Goal: Transaction & Acquisition: Download file/media

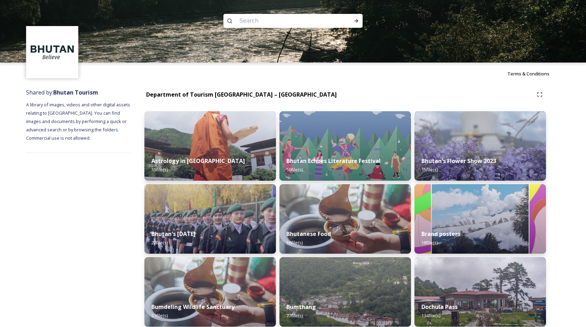
scroll to position [209, 0]
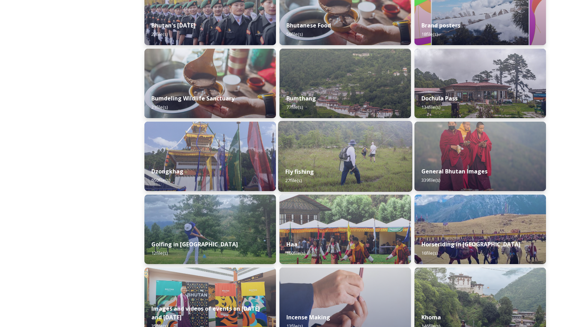
click at [324, 147] on img at bounding box center [345, 156] width 134 height 71
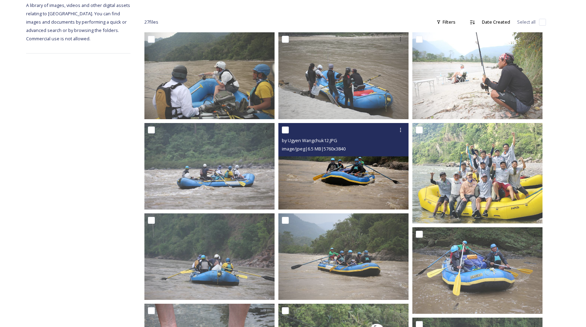
scroll to position [96, 0]
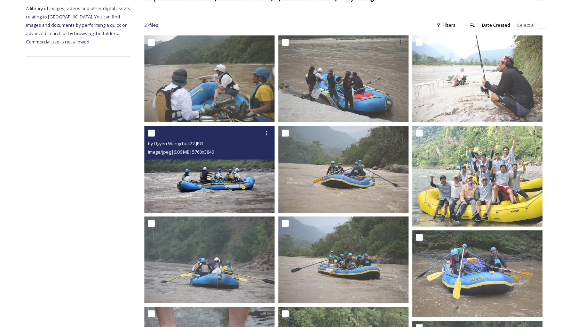
click at [153, 132] on input "checkbox" at bounding box center [151, 133] width 7 height 7
checkbox input "true"
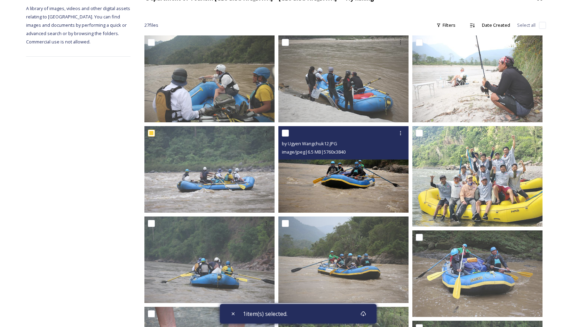
click at [290, 134] on div at bounding box center [344, 133] width 125 height 13
click at [285, 132] on input "checkbox" at bounding box center [285, 133] width 7 height 7
checkbox input "true"
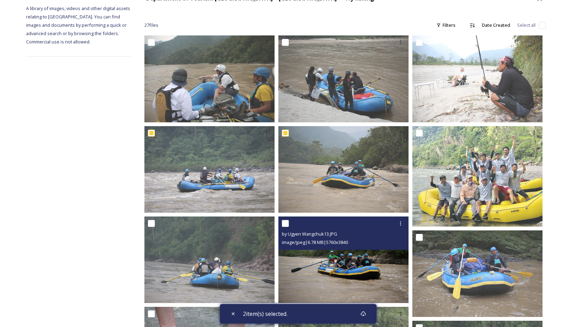
click at [284, 225] on input "checkbox" at bounding box center [285, 223] width 7 height 7
click at [281, 221] on div "by Ugyen Wangchuk13.JPG image/jpeg | 6.78 MB | 5760 x 3840" at bounding box center [343, 233] width 130 height 33
click at [286, 223] on input "checkbox" at bounding box center [285, 223] width 7 height 7
checkbox input "false"
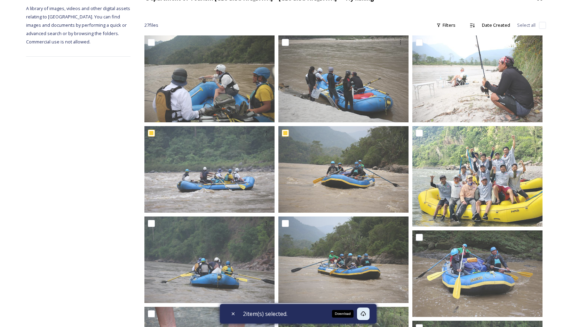
click at [366, 314] on icon at bounding box center [363, 314] width 6 height 6
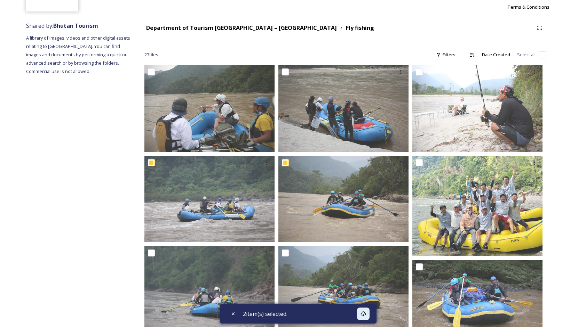
scroll to position [0, 0]
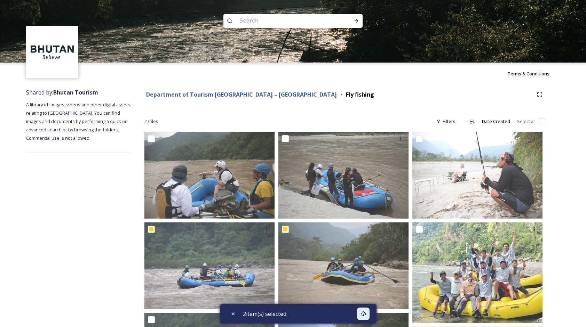
click at [259, 93] on strong "Department of Tourism [GEOGRAPHIC_DATA] – [GEOGRAPHIC_DATA]" at bounding box center [241, 95] width 191 height 8
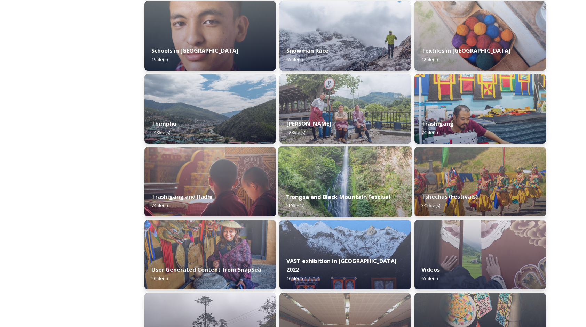
scroll to position [800, 0]
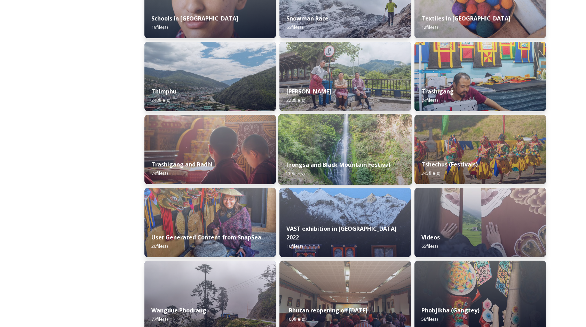
click at [335, 163] on strong "Trongsa and Black Mountain Festival" at bounding box center [337, 165] width 105 height 8
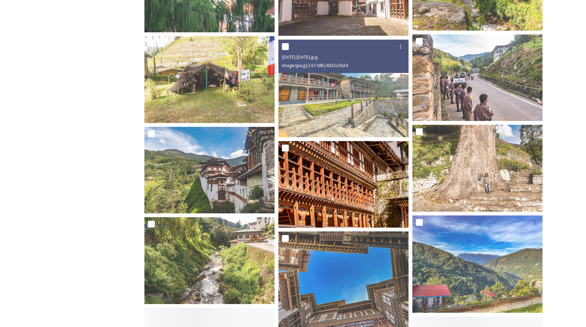
scroll to position [1809, 0]
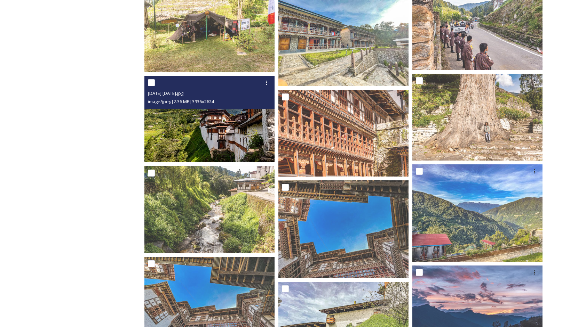
click at [152, 80] on input "checkbox" at bounding box center [151, 82] width 7 height 7
checkbox input "true"
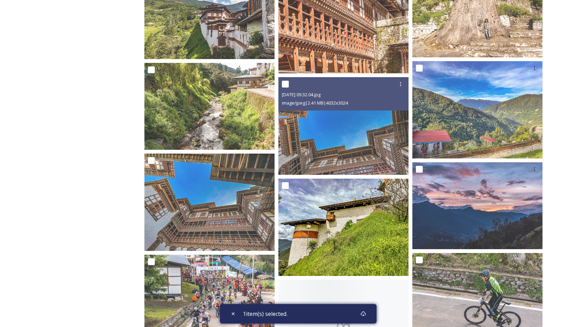
scroll to position [1913, 0]
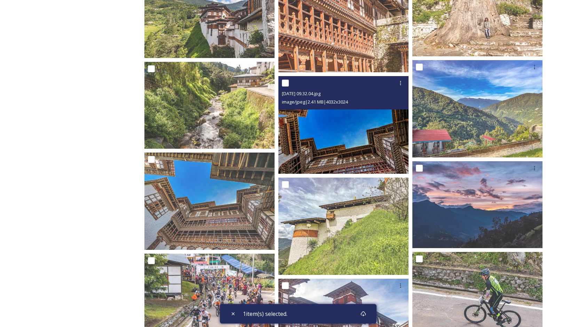
click at [287, 83] on input "checkbox" at bounding box center [285, 83] width 7 height 7
checkbox input "true"
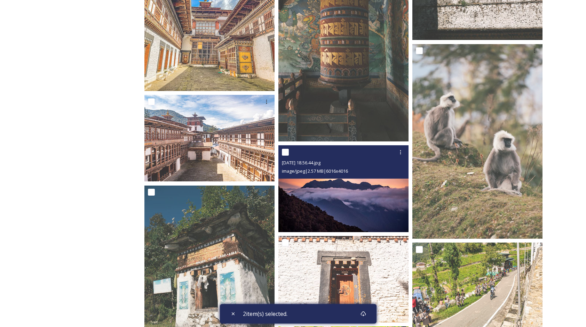
scroll to position [3061, 0]
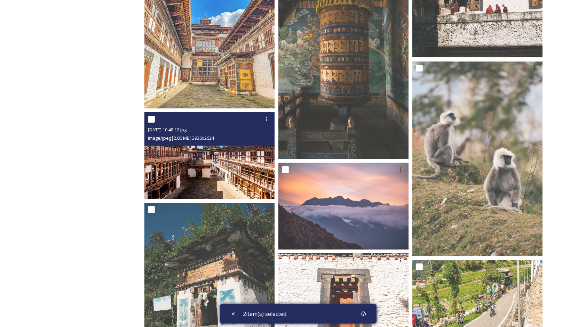
click at [153, 121] on input "checkbox" at bounding box center [151, 119] width 7 height 7
checkbox input "true"
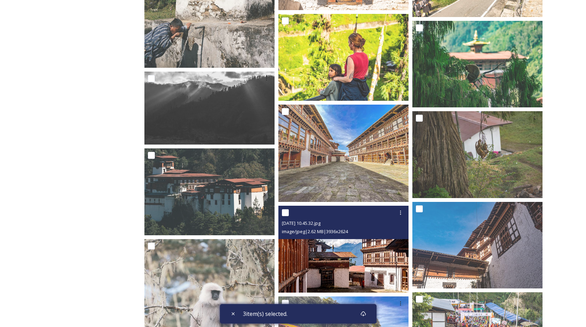
scroll to position [3409, 0]
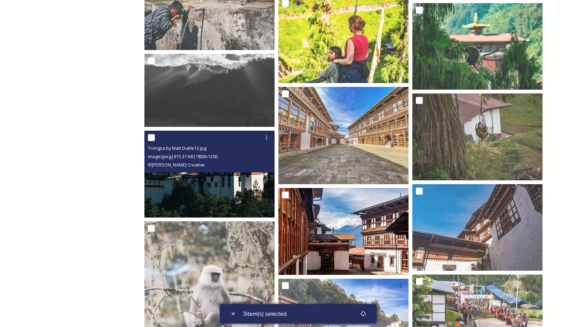
click at [153, 138] on input "checkbox" at bounding box center [151, 137] width 7 height 7
checkbox input "true"
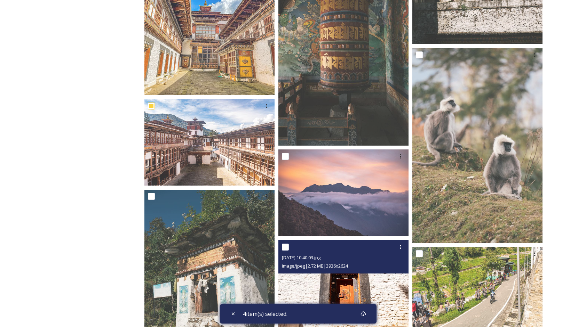
scroll to position [3061, 0]
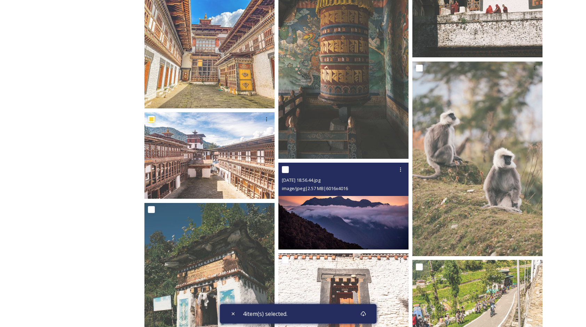
click at [285, 171] on input "checkbox" at bounding box center [285, 169] width 7 height 7
checkbox input "true"
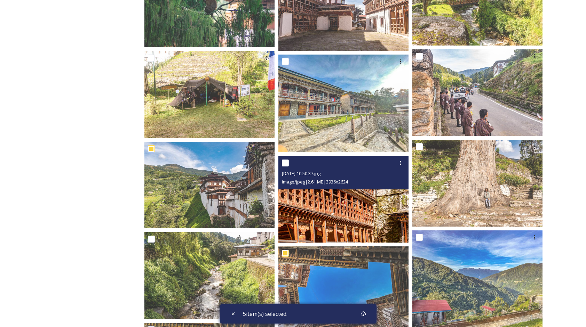
scroll to position [1739, 0]
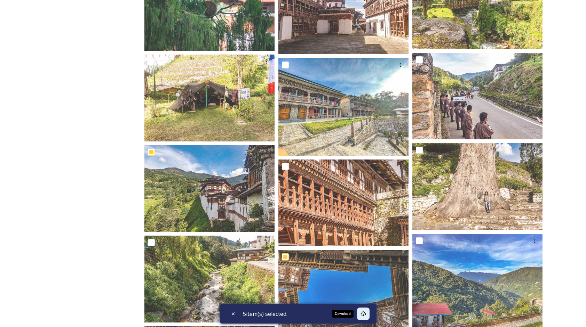
click at [364, 314] on icon at bounding box center [363, 314] width 6 height 6
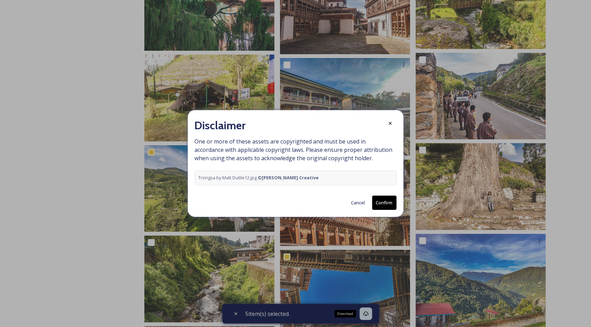
click at [355, 201] on button "Cancel" at bounding box center [358, 203] width 21 height 14
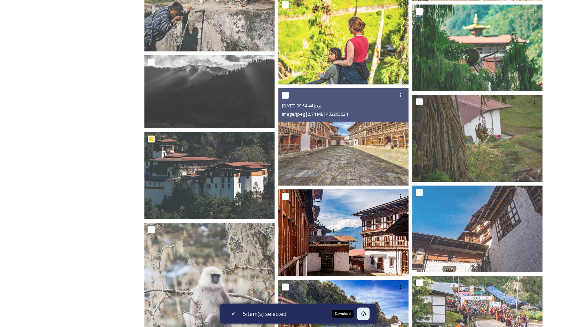
scroll to position [3407, 0]
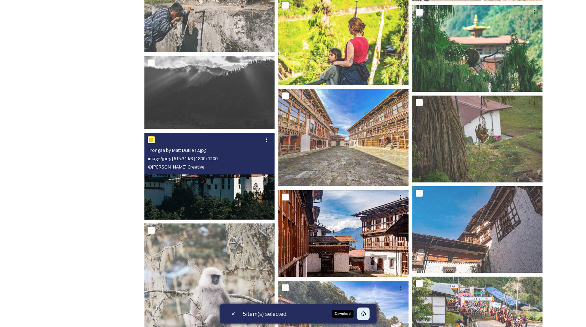
click at [151, 140] on input "checkbox" at bounding box center [151, 139] width 7 height 7
checkbox input "false"
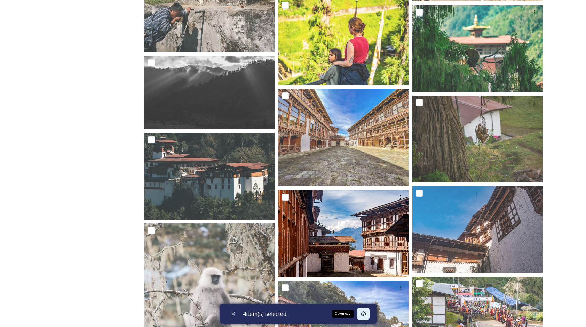
click at [348, 316] on div "Download" at bounding box center [343, 314] width 22 height 8
click at [363, 316] on icon at bounding box center [363, 314] width 6 height 6
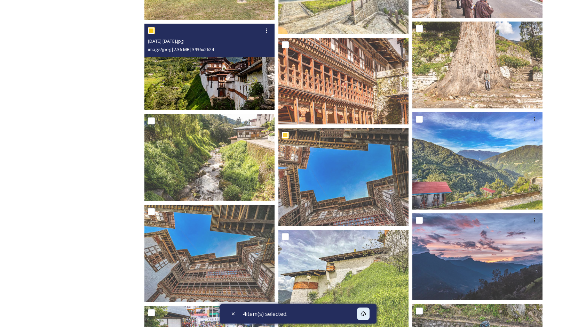
scroll to position [1841, 0]
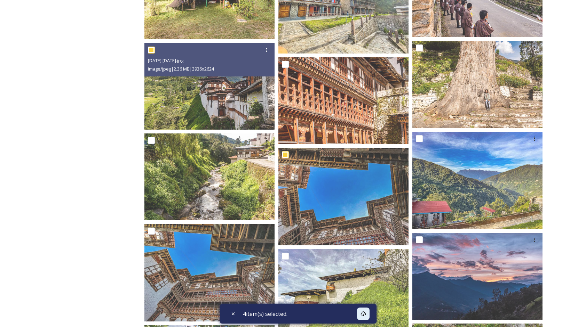
drag, startPoint x: 183, startPoint y: 44, endPoint x: 448, endPoint y: 102, distance: 271.3
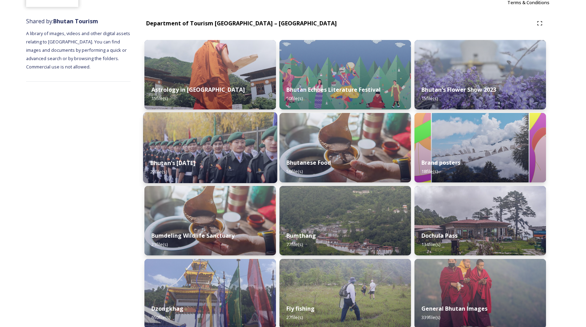
scroll to position [209, 0]
